Goal: Transaction & Acquisition: Purchase product/service

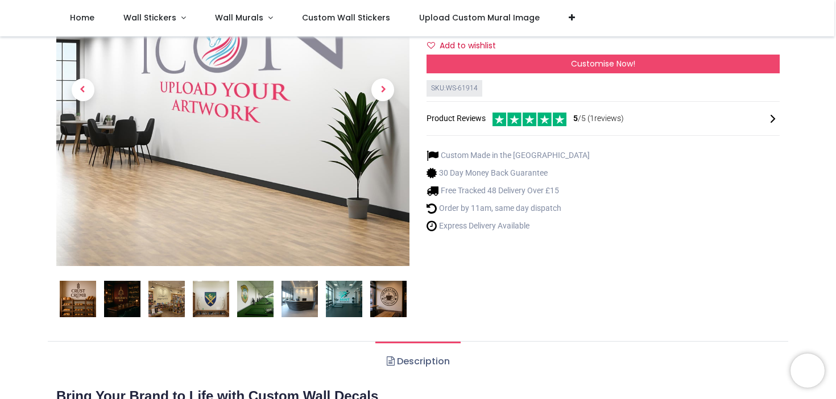
scroll to position [176, 0]
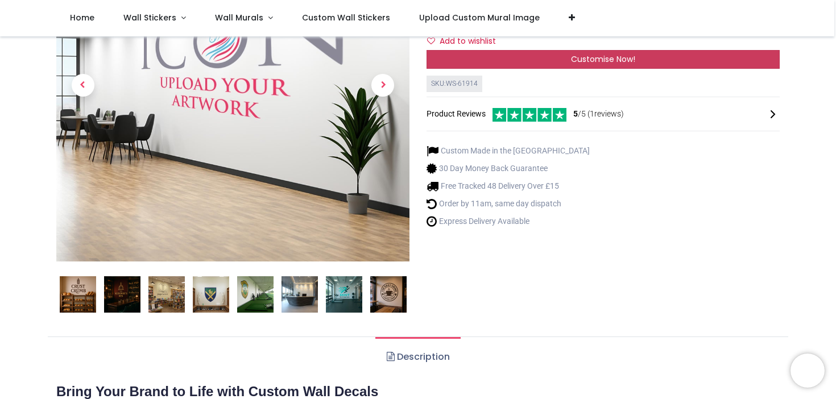
click at [496, 69] on div "Customise Now!" at bounding box center [602, 59] width 353 height 19
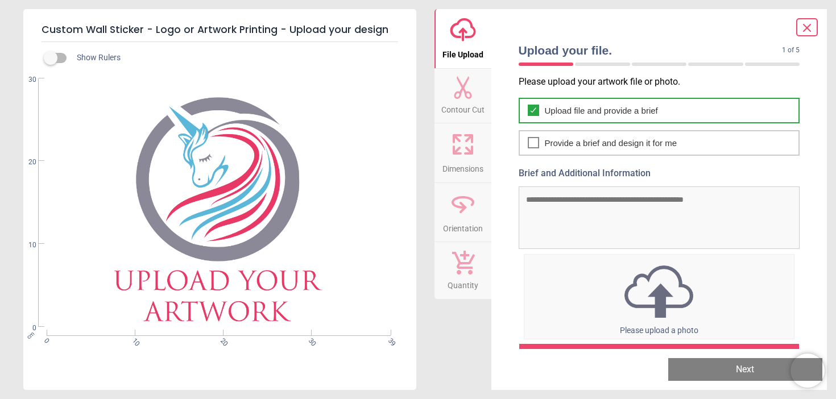
click at [566, 118] on div "Upload file and provide a brief" at bounding box center [658, 111] width 281 height 26
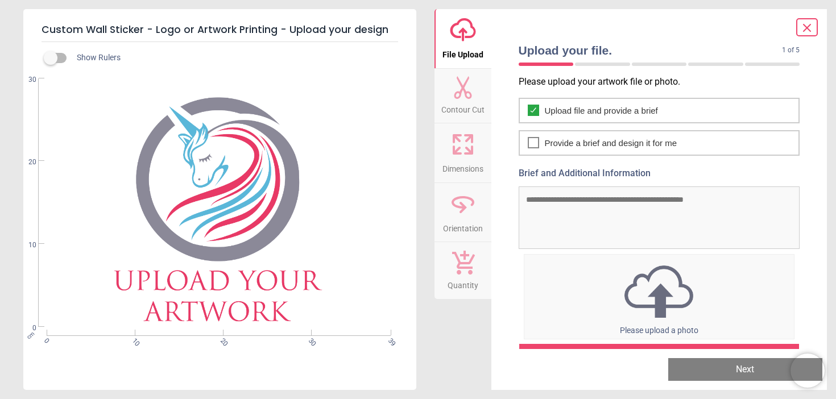
click at [580, 306] on img at bounding box center [659, 291] width 270 height 59
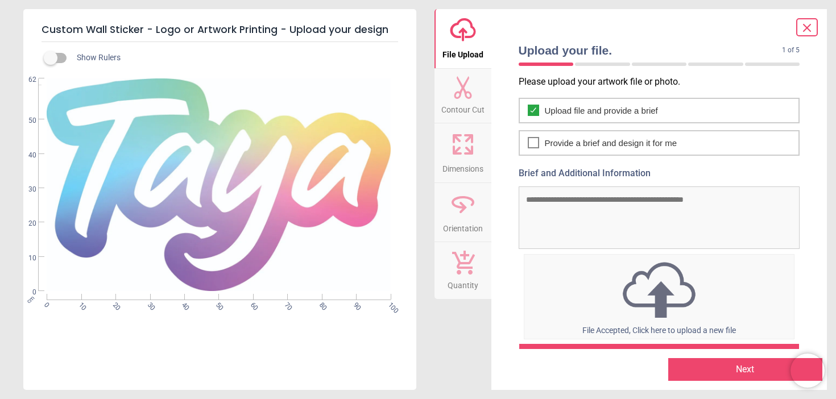
click at [607, 200] on textarea "Brief and Additional Information" at bounding box center [658, 217] width 281 height 63
click at [529, 202] on textarea "**********" at bounding box center [655, 217] width 275 height 63
click at [603, 199] on textarea "**********" at bounding box center [655, 217] width 275 height 63
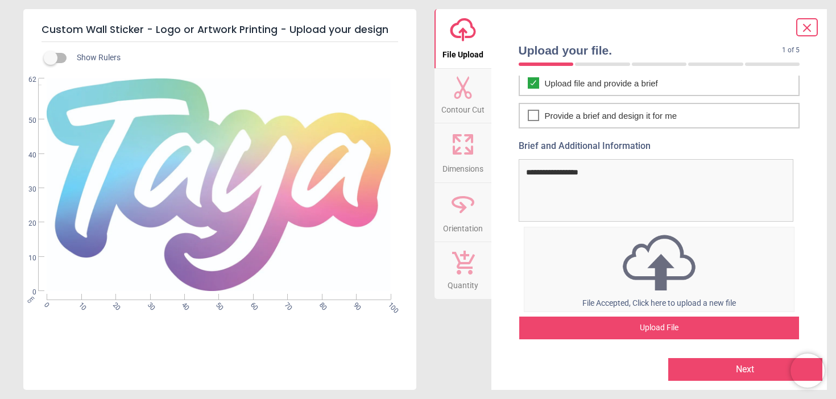
type textarea "**********"
click at [741, 368] on button "Next" at bounding box center [745, 369] width 154 height 23
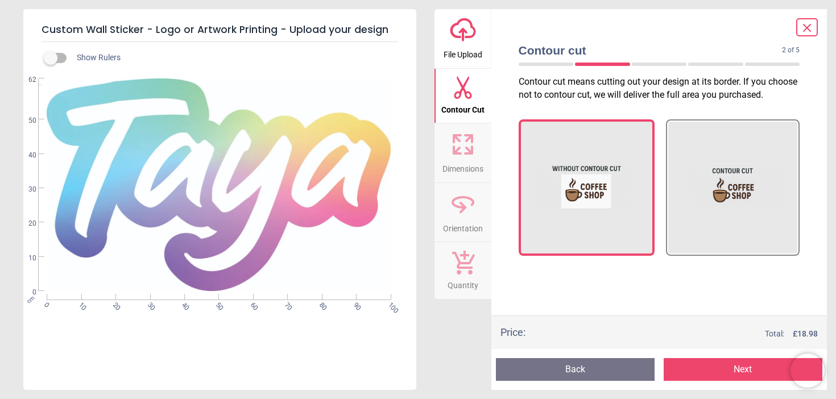
click at [625, 364] on button "Back" at bounding box center [575, 369] width 159 height 23
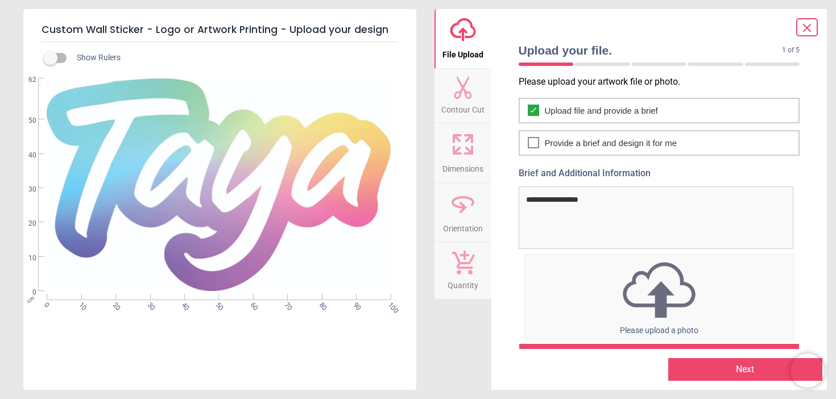
drag, startPoint x: 608, startPoint y: 201, endPoint x: 518, endPoint y: 198, distance: 89.3
click at [517, 198] on div "**********" at bounding box center [659, 208] width 300 height 82
click at [750, 368] on button "Next" at bounding box center [745, 369] width 154 height 23
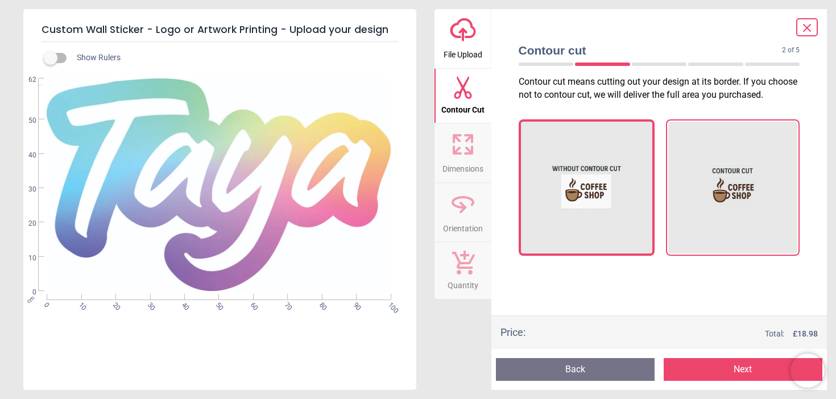
click at [769, 193] on img at bounding box center [733, 188] width 102 height 114
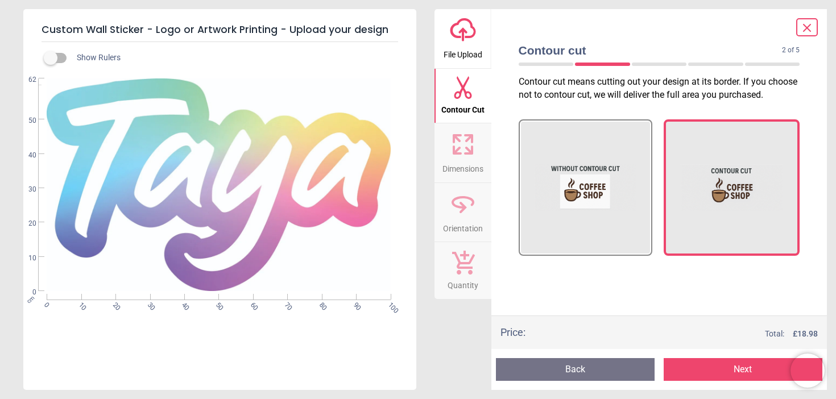
click at [750, 371] on button "Next" at bounding box center [742, 369] width 159 height 23
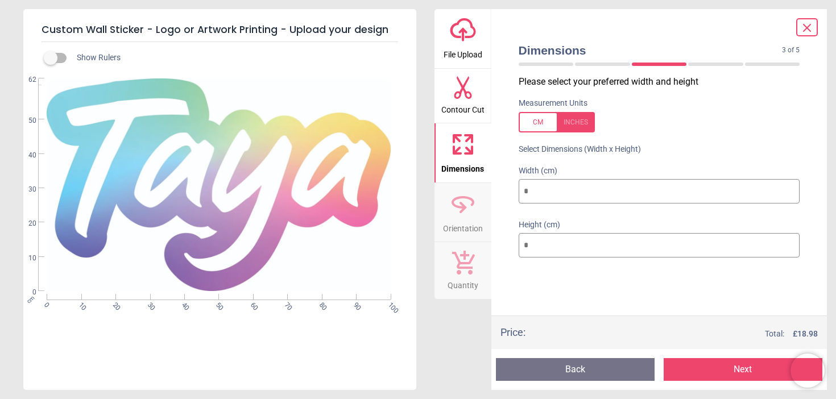
click at [746, 367] on button "Next" at bounding box center [742, 369] width 159 height 23
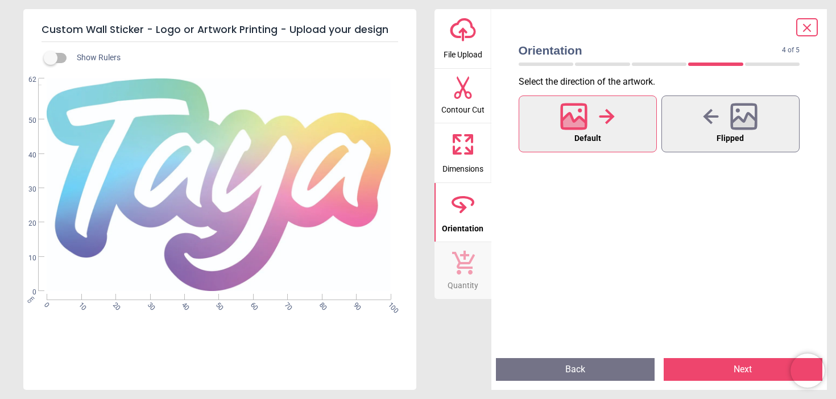
click at [746, 367] on button "Next" at bounding box center [742, 369] width 159 height 23
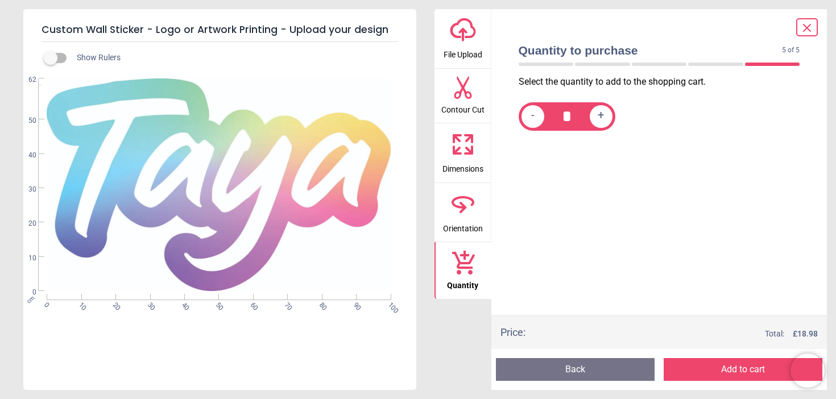
click at [746, 367] on button "Add to cart" at bounding box center [742, 369] width 159 height 23
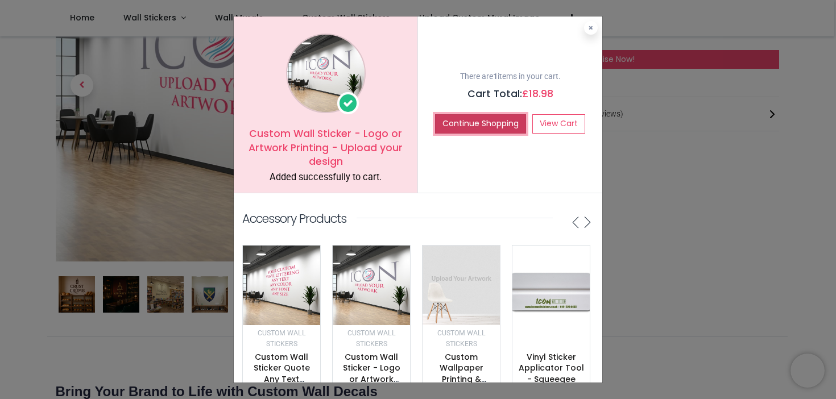
click at [509, 133] on button "Continue Shopping" at bounding box center [480, 123] width 91 height 19
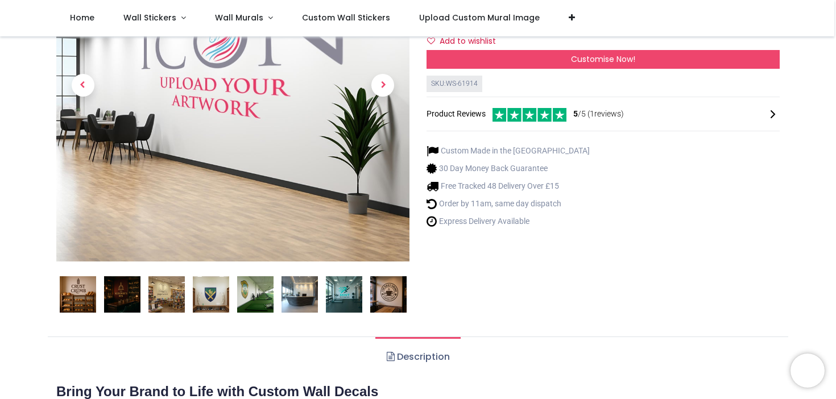
scroll to position [0, 0]
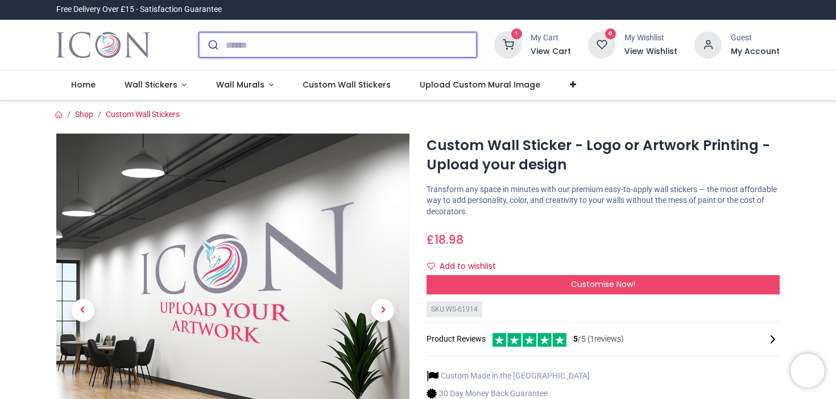
click at [307, 57] on input "search" at bounding box center [351, 44] width 251 height 25
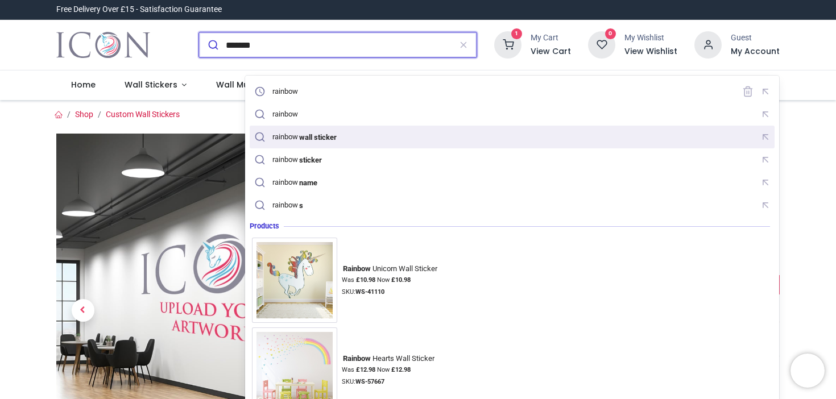
click at [316, 131] on mark "wall sticker" at bounding box center [318, 136] width 40 height 11
type input "**********"
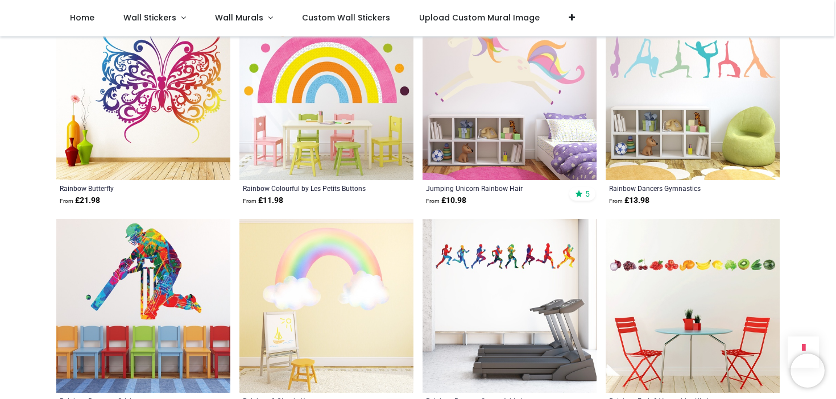
scroll to position [1460, 0]
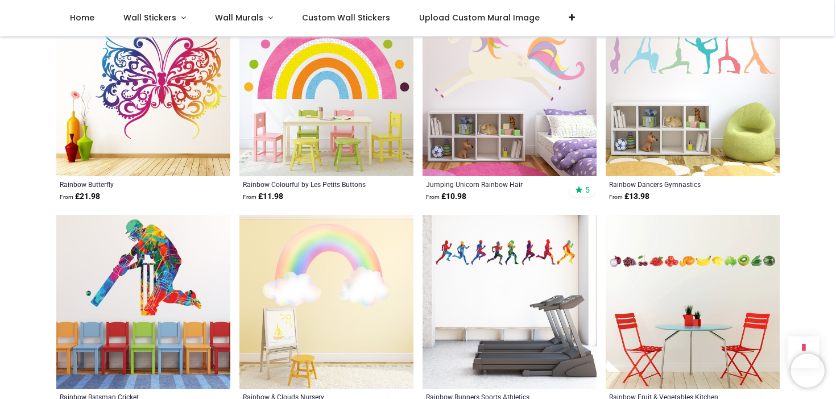
click at [338, 303] on img at bounding box center [326, 302] width 174 height 174
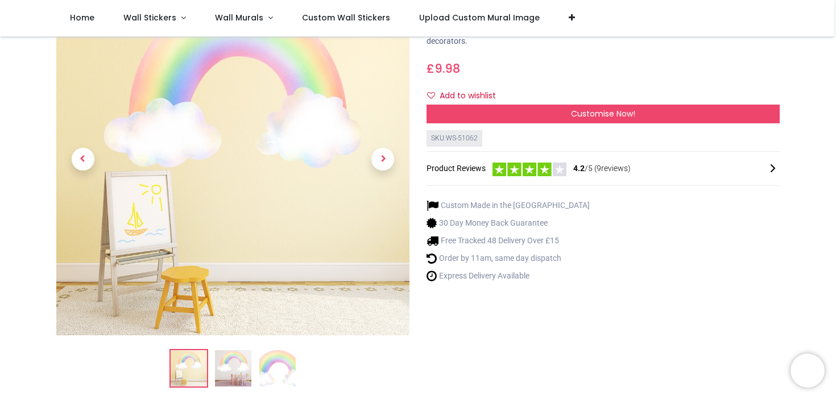
scroll to position [97, 0]
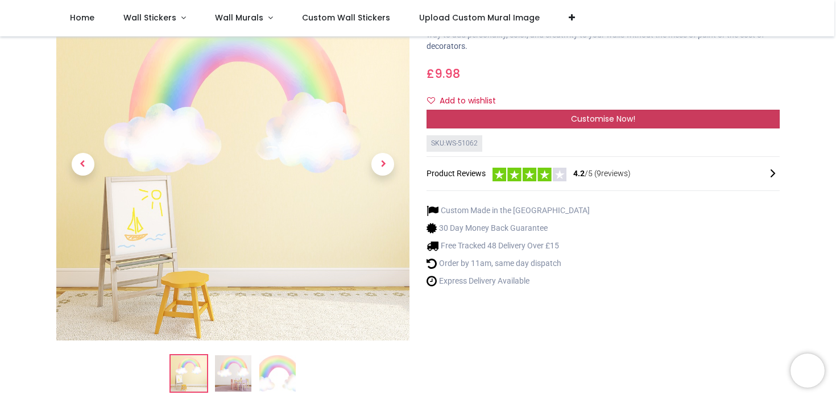
click at [449, 129] on div "Customise Now!" at bounding box center [602, 119] width 353 height 19
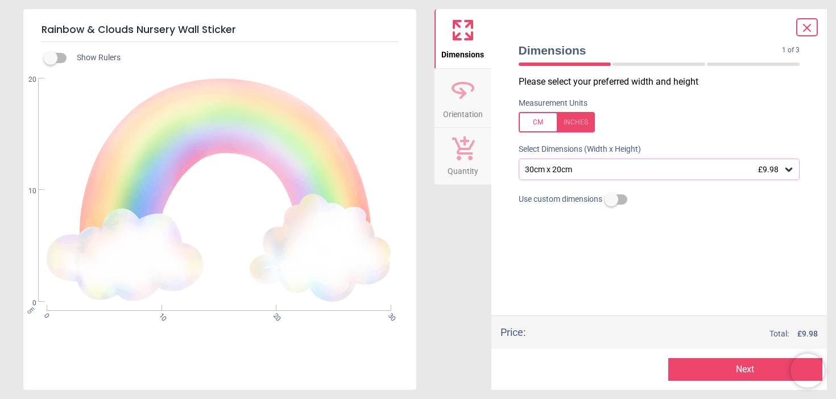
click at [587, 175] on div "30cm x 20cm £9.98" at bounding box center [654, 170] width 260 height 10
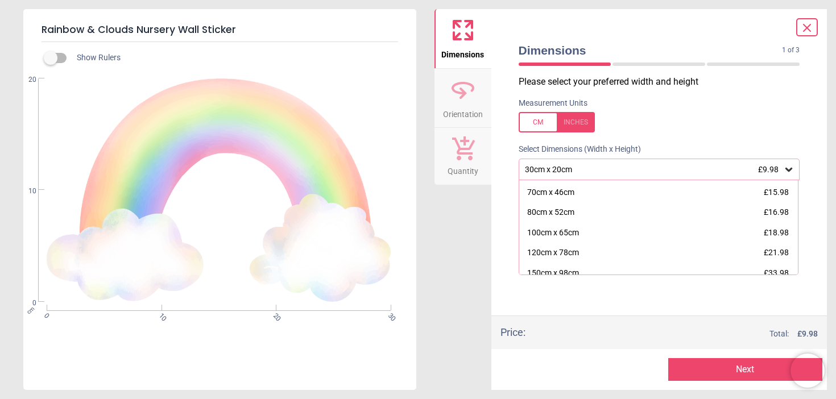
scroll to position [82, 0]
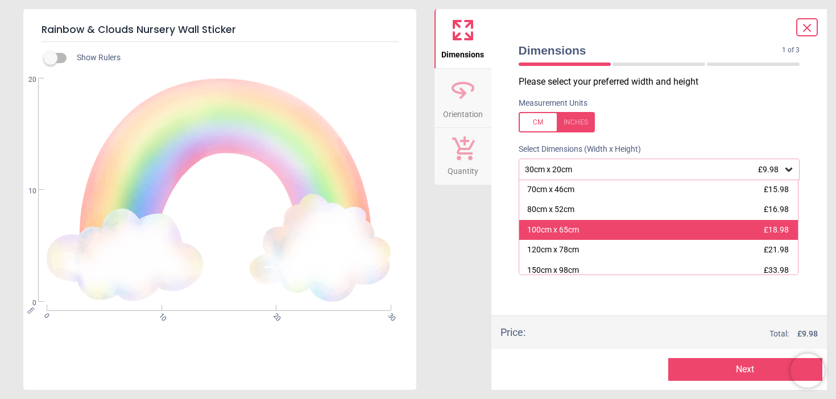
click at [579, 236] on div "100cm x 65cm" at bounding box center [553, 230] width 52 height 11
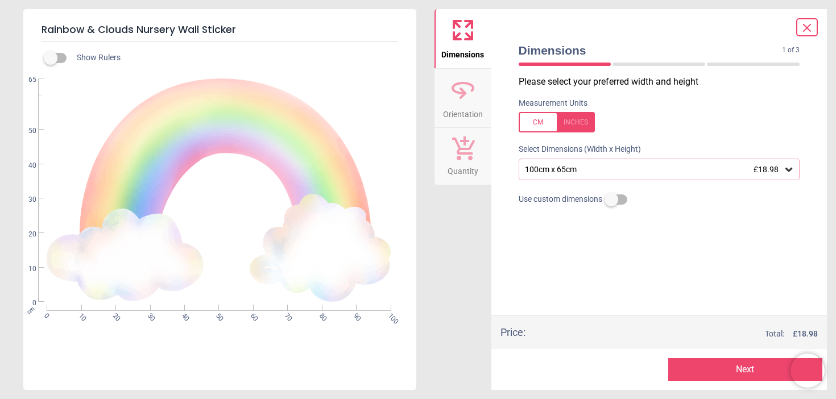
click at [607, 180] on div "100cm x 65cm £18.98" at bounding box center [658, 170] width 281 height 22
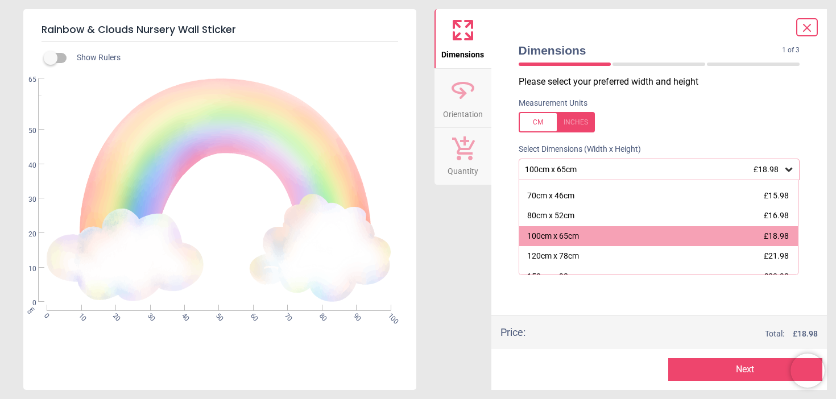
scroll to position [76, 0]
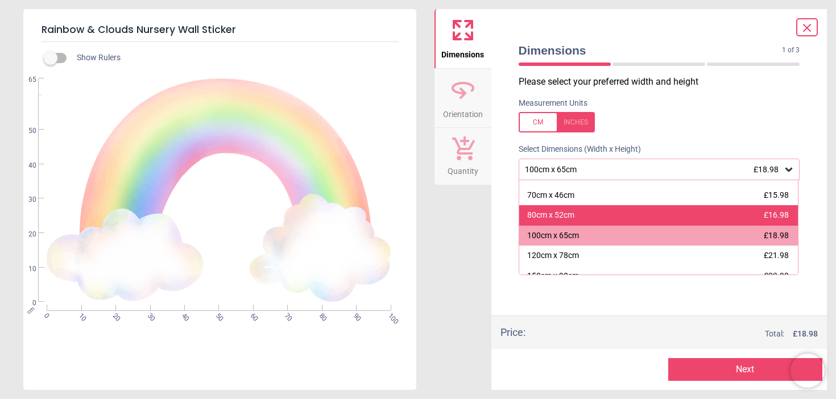
click at [574, 221] on div "80cm x 52cm" at bounding box center [550, 215] width 47 height 11
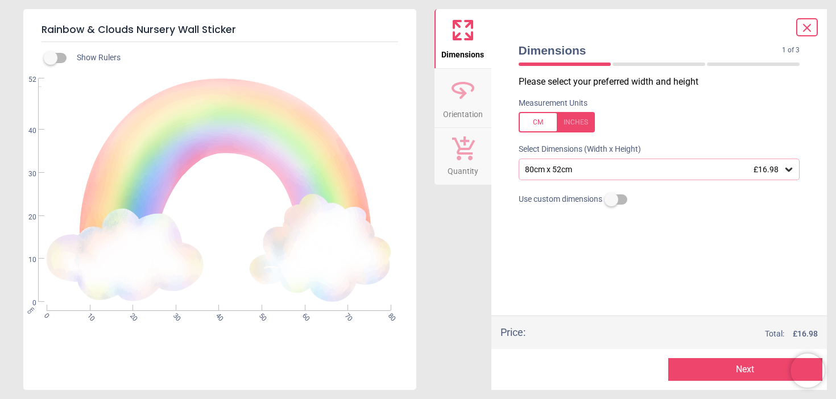
click at [639, 175] on div "80cm x 52cm £16.98" at bounding box center [654, 170] width 260 height 10
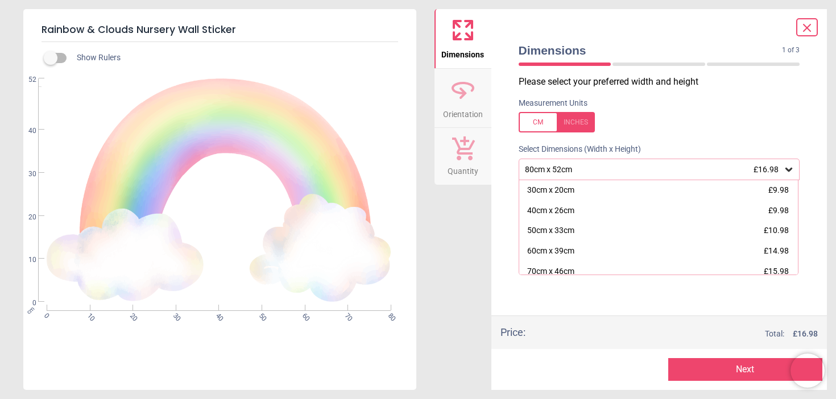
scroll to position [52, 0]
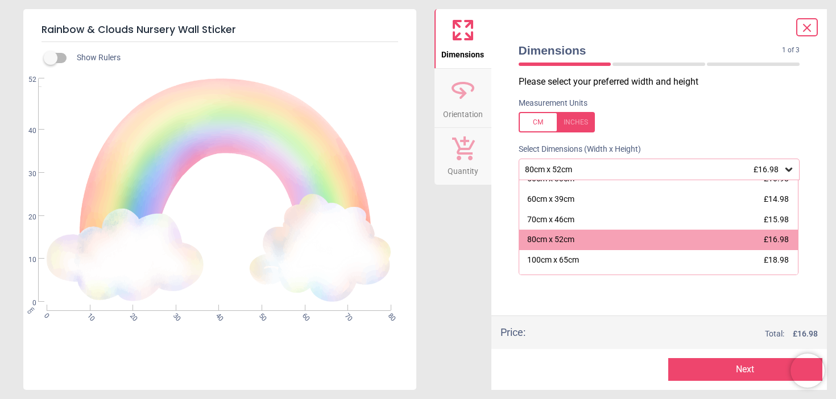
click at [680, 138] on div "Measurement Units" at bounding box center [659, 115] width 300 height 44
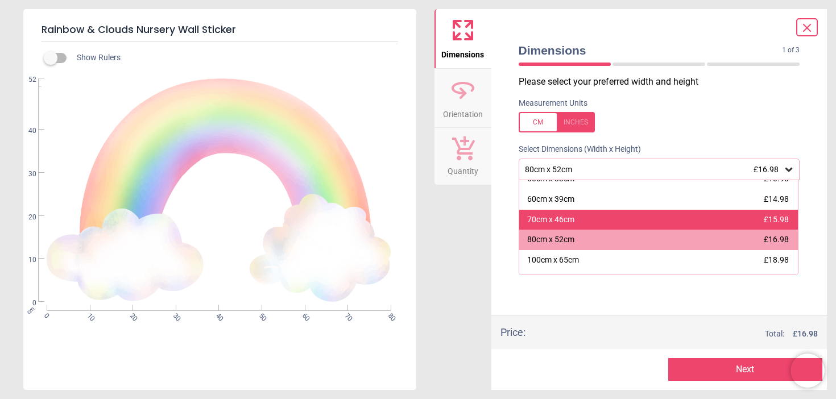
click at [667, 230] on div "70cm x 46cm £15.98" at bounding box center [658, 220] width 279 height 20
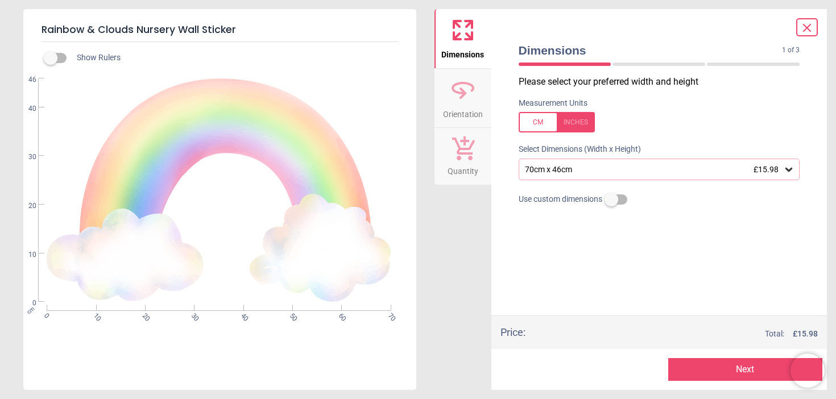
click at [812, 27] on icon at bounding box center [807, 28] width 14 height 14
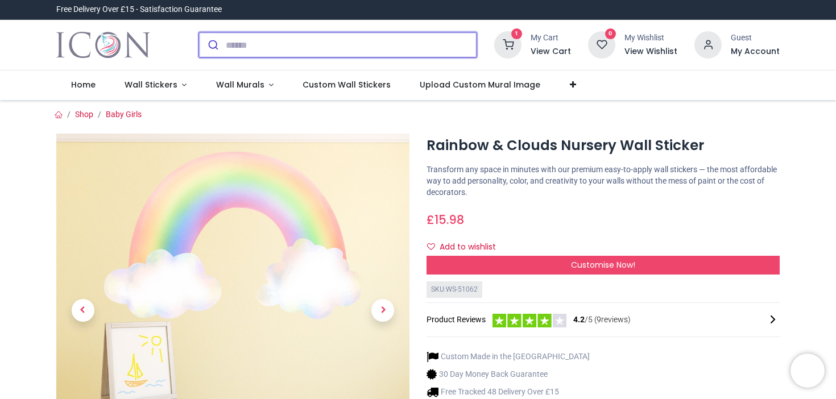
click at [322, 57] on input "search" at bounding box center [351, 44] width 251 height 25
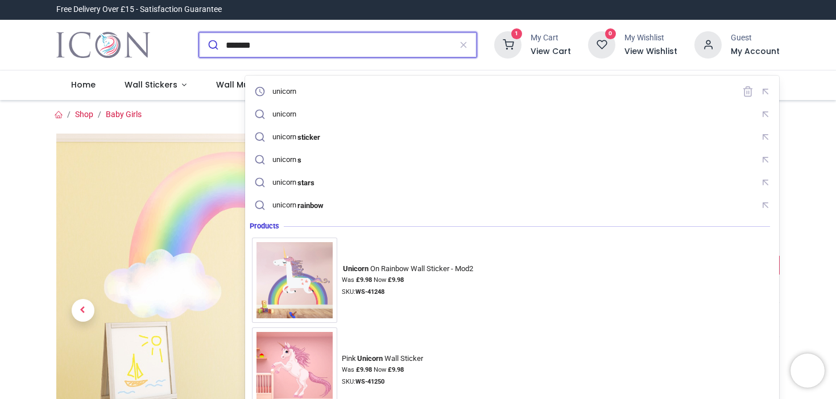
type input "*******"
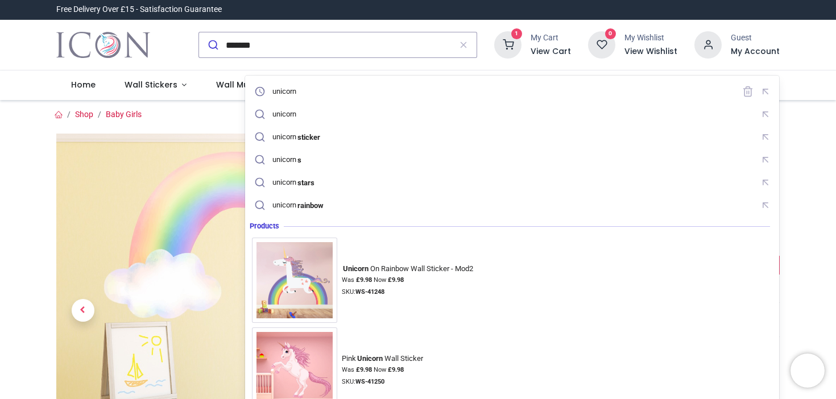
click at [230, 121] on ol "Shop Baby Girls" at bounding box center [418, 114] width 740 height 11
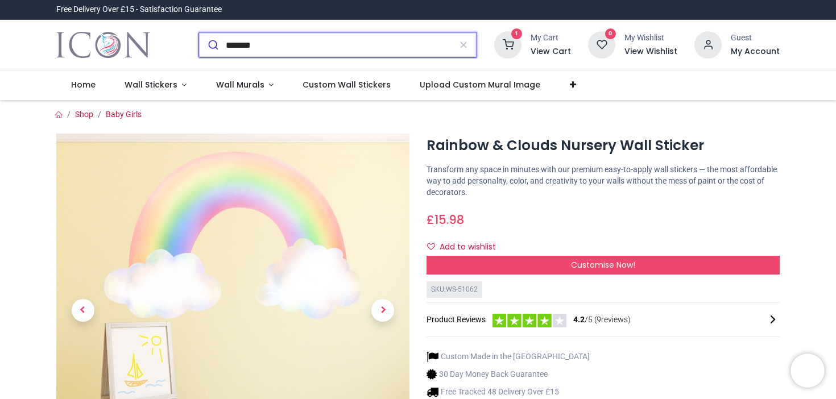
click at [376, 57] on input "*******" at bounding box center [338, 44] width 225 height 25
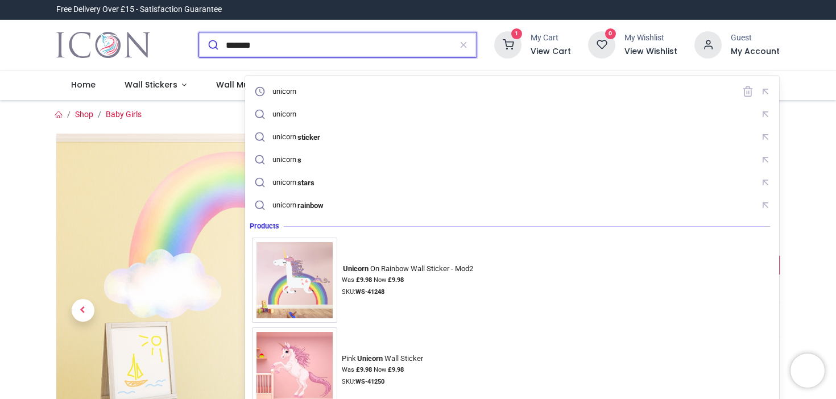
click at [199, 32] on button "submit" at bounding box center [212, 44] width 27 height 25
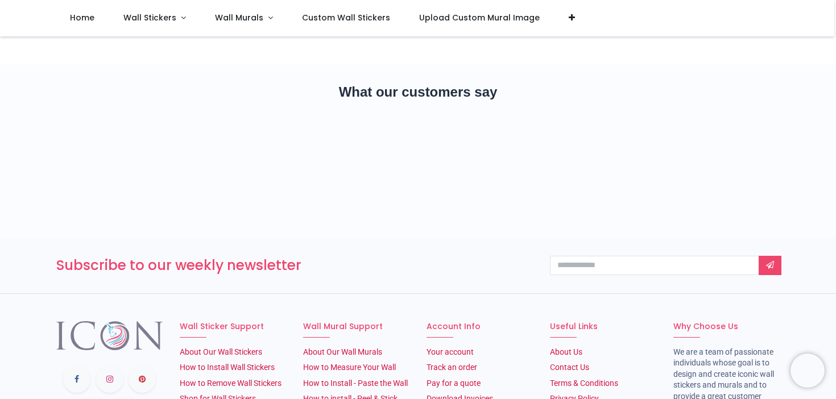
scroll to position [148, 0]
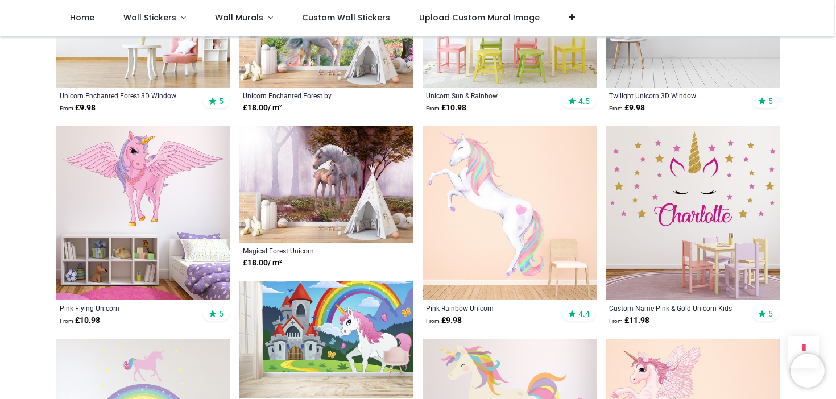
scroll to position [1070, 0]
